Goal: Transaction & Acquisition: Purchase product/service

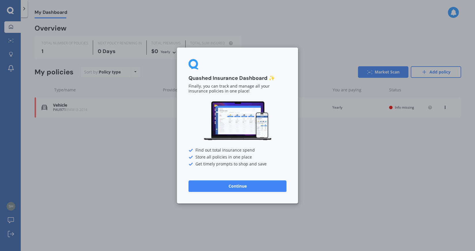
click at [227, 183] on button "Continue" at bounding box center [238, 186] width 98 height 12
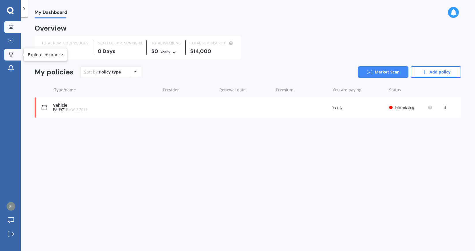
click at [10, 54] on icon at bounding box center [11, 54] width 4 height 5
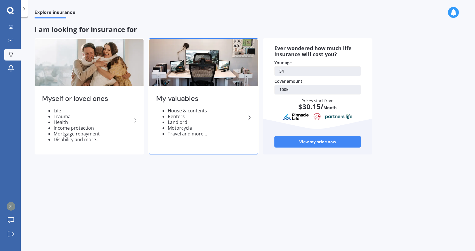
click at [185, 128] on li "Motorcycle" at bounding box center [207, 128] width 78 height 6
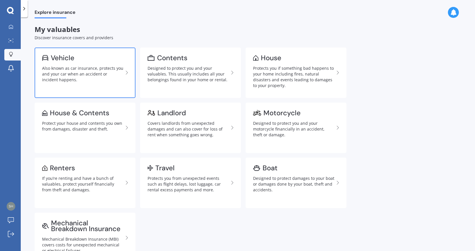
click at [89, 73] on div "Also known as car insurance, protects you and your car when an accident or inci…" at bounding box center [82, 73] width 81 height 17
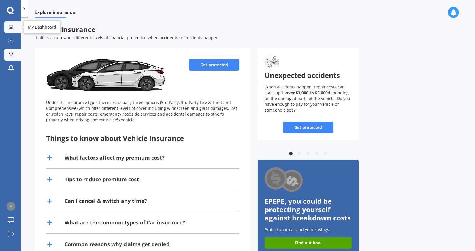
click at [13, 27] on icon at bounding box center [11, 27] width 4 height 4
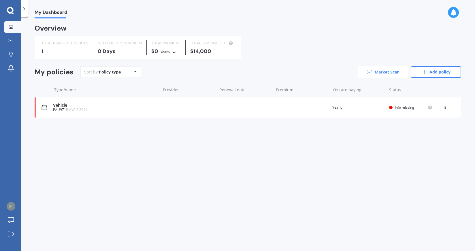
click at [397, 72] on link "Market Scan" at bounding box center [383, 72] width 50 height 12
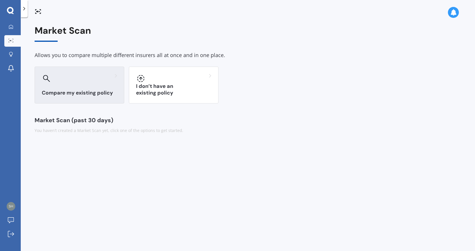
click at [98, 77] on div at bounding box center [79, 78] width 75 height 9
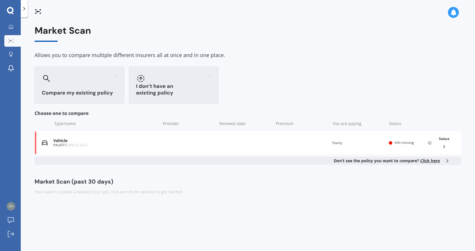
click at [192, 84] on div "I don’t have an existing policy" at bounding box center [174, 85] width 90 height 37
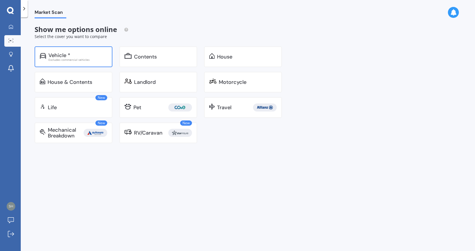
click at [71, 54] on div "Vehicle *" at bounding box center [77, 55] width 59 height 6
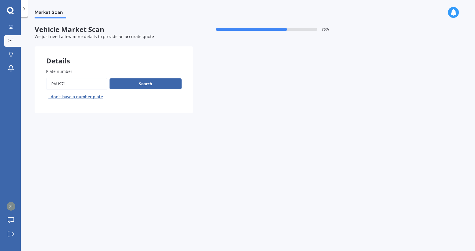
click at [74, 85] on input "Plate number" at bounding box center [76, 84] width 61 height 12
type input "NUY148"
click at [162, 84] on button "Search" at bounding box center [146, 83] width 72 height 11
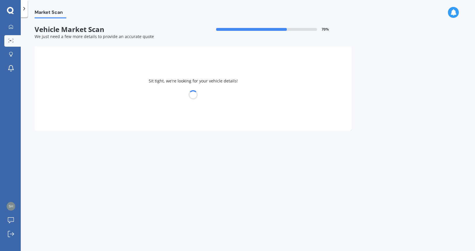
select select "AUDI"
select select "A4"
select select "15"
select select "04"
select select "1971"
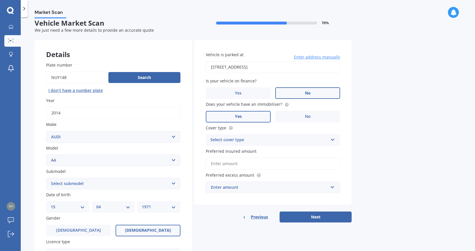
scroll to position [5, 0]
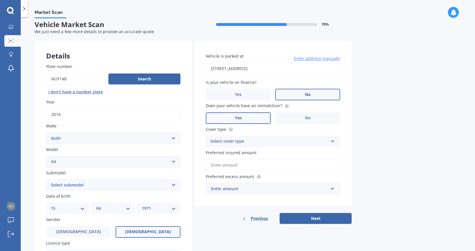
click at [261, 142] on div "Select cover type" at bounding box center [269, 141] width 118 height 7
click at [253, 155] on div "Comprehensive" at bounding box center [273, 153] width 134 height 10
click at [244, 166] on input "Preferred insured amount" at bounding box center [273, 165] width 134 height 12
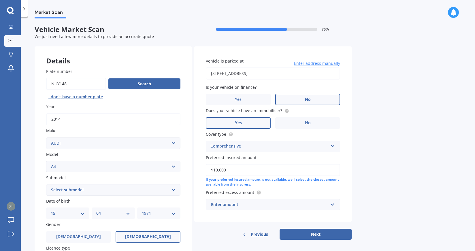
scroll to position [1, 0]
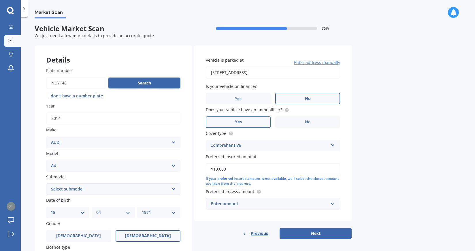
type input "$10,000"
click at [239, 145] on div "Comprehensive" at bounding box center [269, 145] width 118 height 7
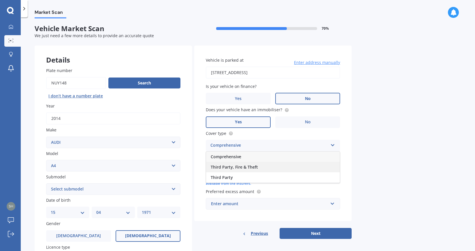
click at [240, 169] on span "Third Party, Fire & Theft" at bounding box center [234, 166] width 47 height 5
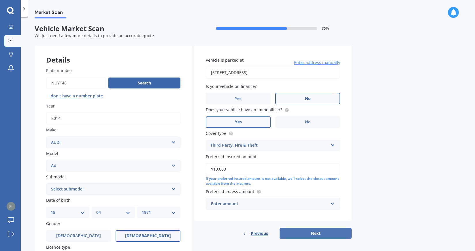
click at [329, 236] on button "Next" at bounding box center [316, 233] width 72 height 11
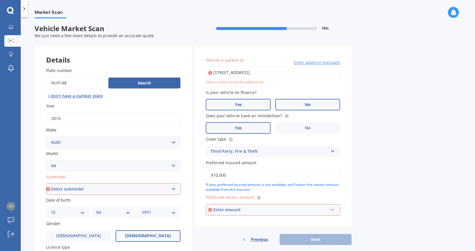
scroll to position [0, 0]
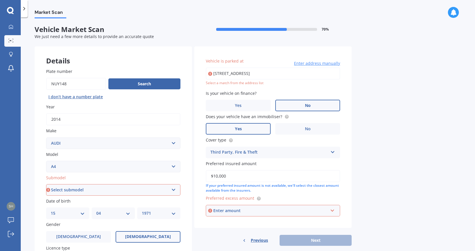
click at [238, 74] on input "[STREET_ADDRESS]" at bounding box center [273, 73] width 134 height 12
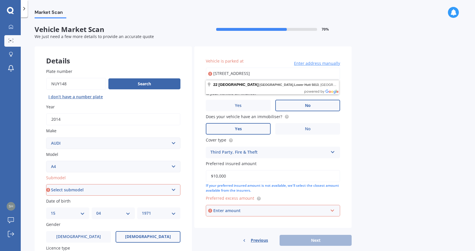
click at [287, 71] on input "[STREET_ADDRESS]" at bounding box center [273, 73] width 134 height 12
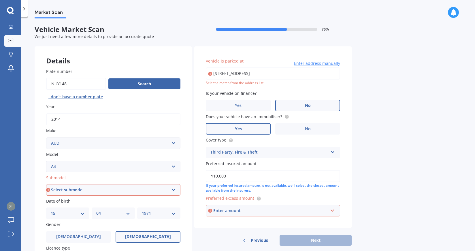
type input "[STREET_ADDRESS]"
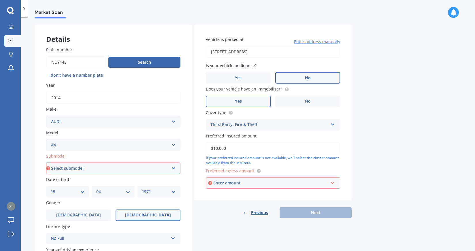
scroll to position [26, 0]
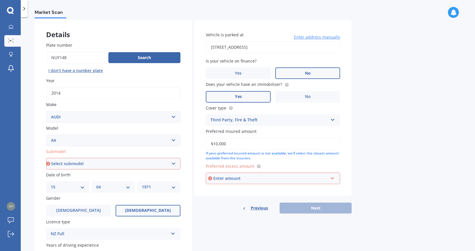
click at [319, 210] on div "Previous Next" at bounding box center [272, 208] width 157 height 11
click at [248, 176] on div "Enter amount" at bounding box center [270, 178] width 115 height 6
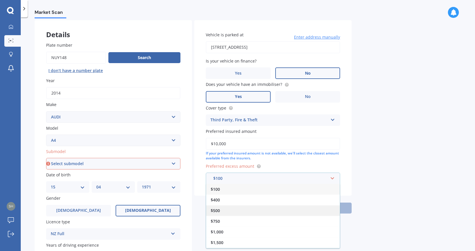
click at [218, 210] on span "$500" at bounding box center [215, 210] width 9 height 5
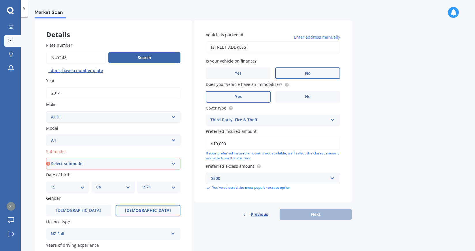
click at [308, 217] on div "Previous Next" at bounding box center [272, 214] width 157 height 11
click at [319, 216] on div "Previous Next" at bounding box center [272, 214] width 157 height 11
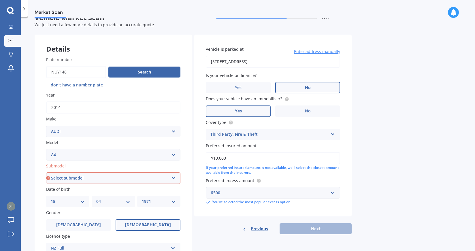
scroll to position [0, 0]
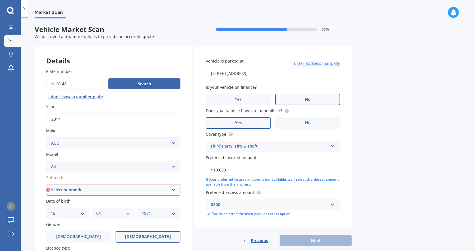
click at [240, 170] on input "$10,000" at bounding box center [273, 170] width 134 height 12
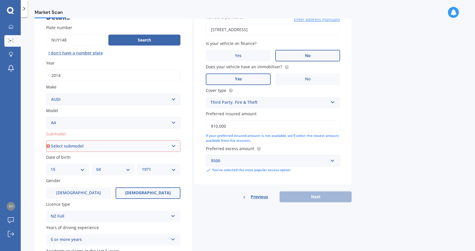
scroll to position [58, 0]
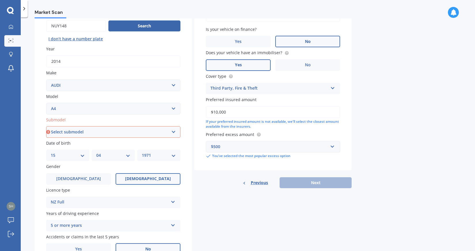
drag, startPoint x: 273, startPoint y: 197, endPoint x: 264, endPoint y: 186, distance: 13.9
click at [273, 196] on div "Details Plate number Search I don’t have a number plate Year [DATE] Make Select…" at bounding box center [193, 127] width 317 height 278
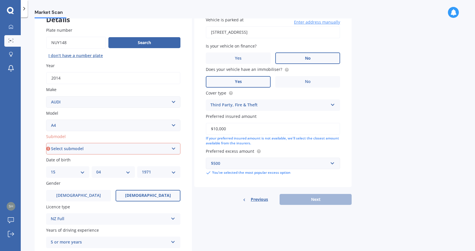
scroll to position [42, 0]
click at [86, 147] on select "Select submodel 1.8 1.8 T Multitronic 1.8 T Quattro 1.8 Turbo 1.9 TDI 2 2.0 T Q…" at bounding box center [113, 149] width 134 height 12
click at [64, 148] on select "Select submodel 1.8 1.8 T Multitronic 1.8 T Quattro 1.8 Turbo 1.9 TDI 2 2.0 T Q…" at bounding box center [113, 149] width 134 height 12
select select "2.0 TDI"
click at [46, 143] on select "Select submodel 1.8 1.8 T Multitronic 1.8 T Quattro 1.8 Turbo 1.9 TDI 2 2.0 T Q…" at bounding box center [113, 149] width 134 height 12
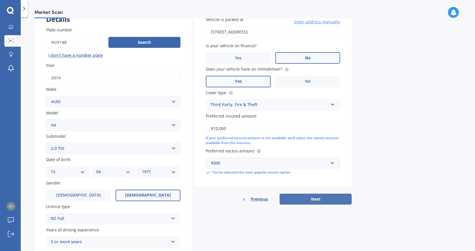
click at [312, 204] on button "Next" at bounding box center [316, 199] width 72 height 11
select select "15"
select select "04"
select select "1971"
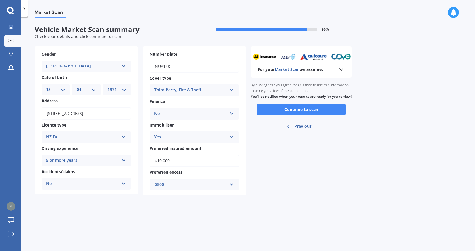
scroll to position [0, 0]
click at [303, 113] on button "Continue to scan" at bounding box center [301, 109] width 89 height 11
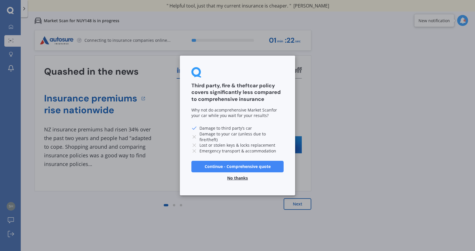
click at [244, 177] on button "No thanks" at bounding box center [238, 178] width 28 height 12
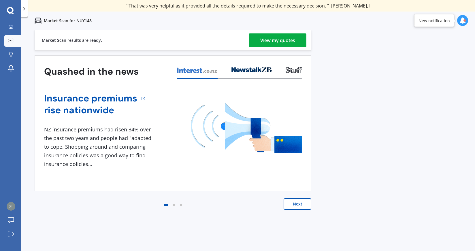
click at [293, 37] on div "View my quotes" at bounding box center [277, 40] width 35 height 14
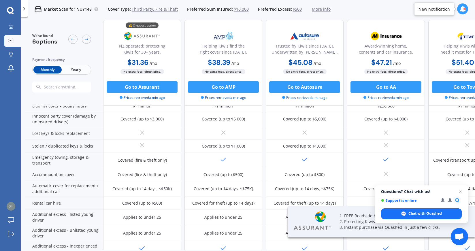
scroll to position [103, 0]
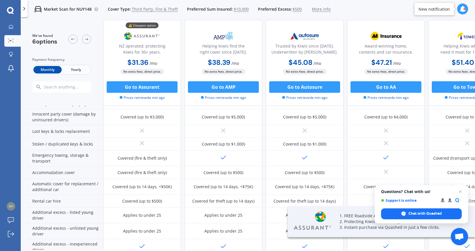
click at [80, 68] on span "Yearly" at bounding box center [76, 69] width 28 height 7
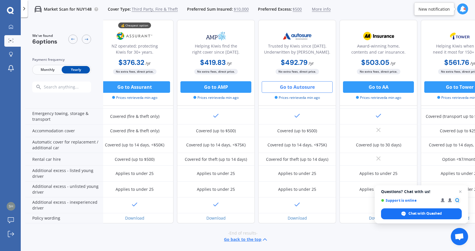
scroll to position [148, 0]
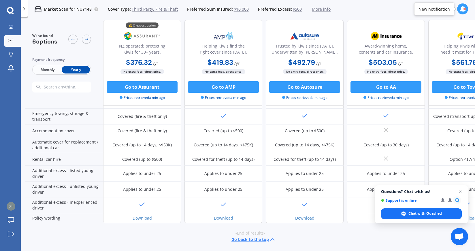
click at [166, 10] on span "Third Party, Fire & Theft" at bounding box center [155, 9] width 46 height 6
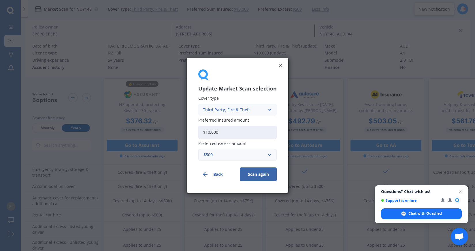
click at [242, 110] on div "Third Party, Fire & Theft" at bounding box center [234, 110] width 62 height 6
click at [235, 121] on div "Comprehensive" at bounding box center [238, 121] width 78 height 10
click at [258, 177] on button "Scan again" at bounding box center [258, 175] width 37 height 14
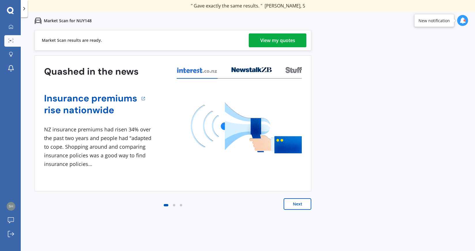
click at [291, 42] on div "View my quotes" at bounding box center [277, 40] width 35 height 14
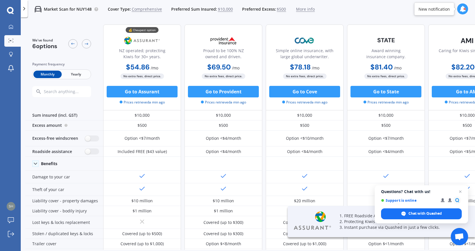
click at [80, 74] on span "Yearly" at bounding box center [76, 74] width 28 height 7
